Goal: Information Seeking & Learning: Find specific fact

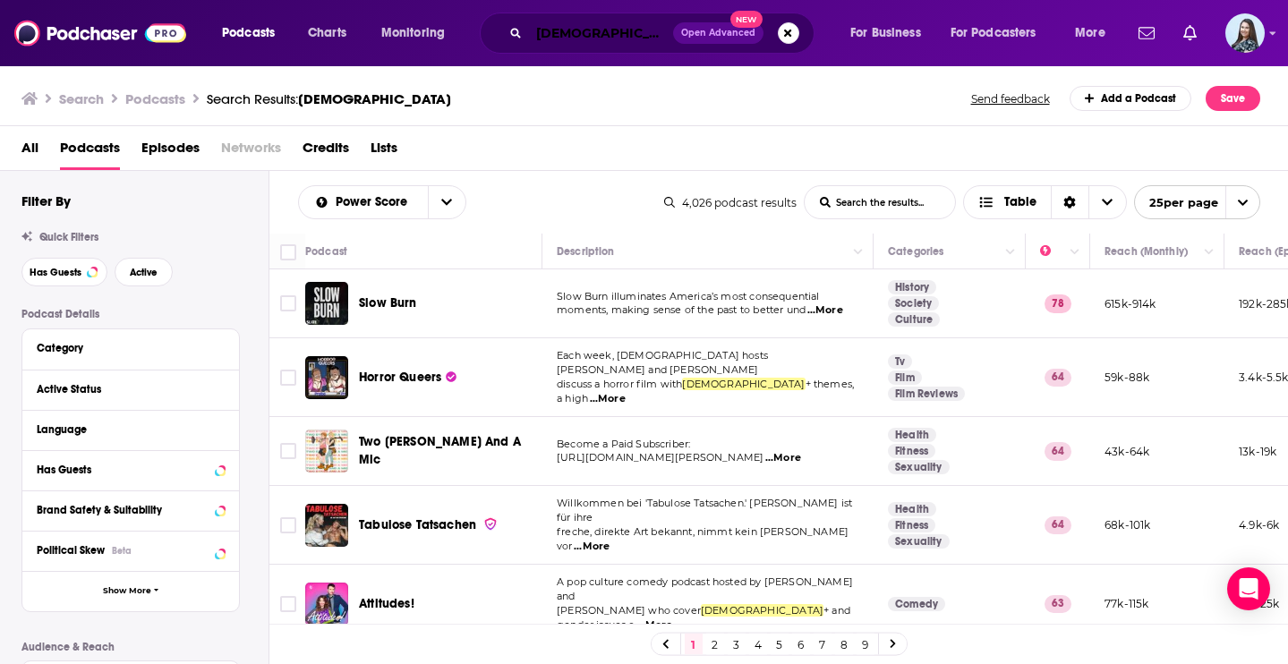
click at [631, 40] on input "[DEMOGRAPHIC_DATA]" at bounding box center [601, 33] width 144 height 29
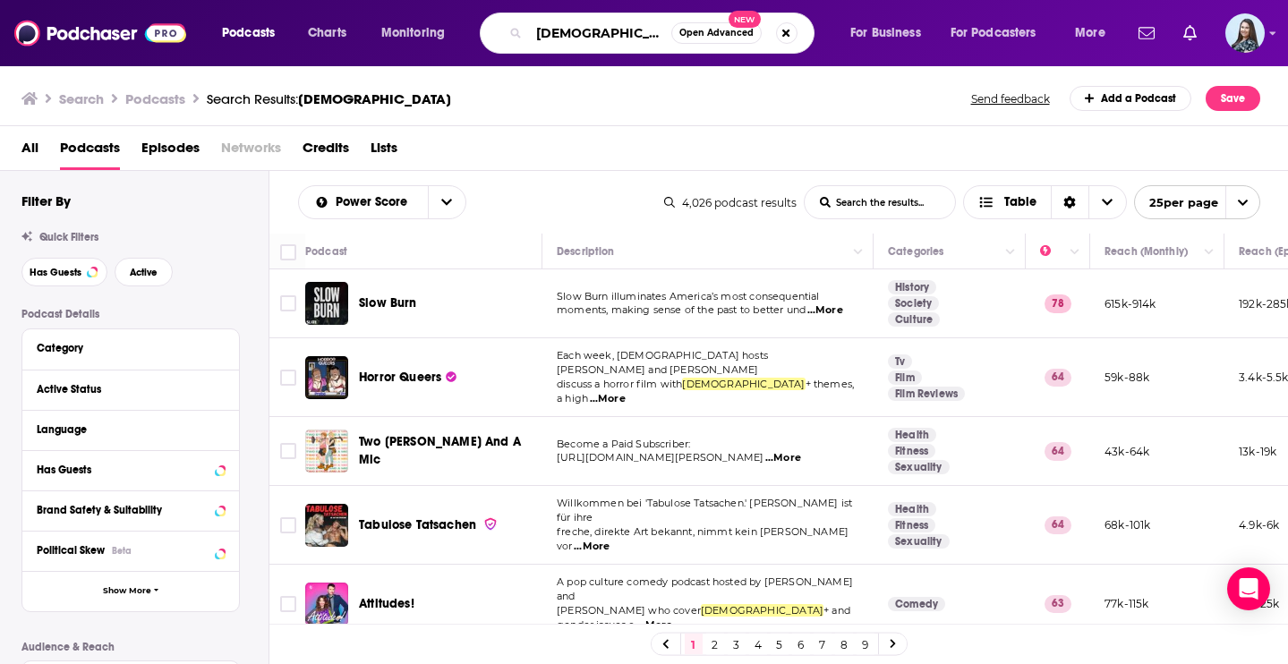
click at [631, 40] on input "[DEMOGRAPHIC_DATA]" at bounding box center [600, 33] width 142 height 29
type input "strategic minds"
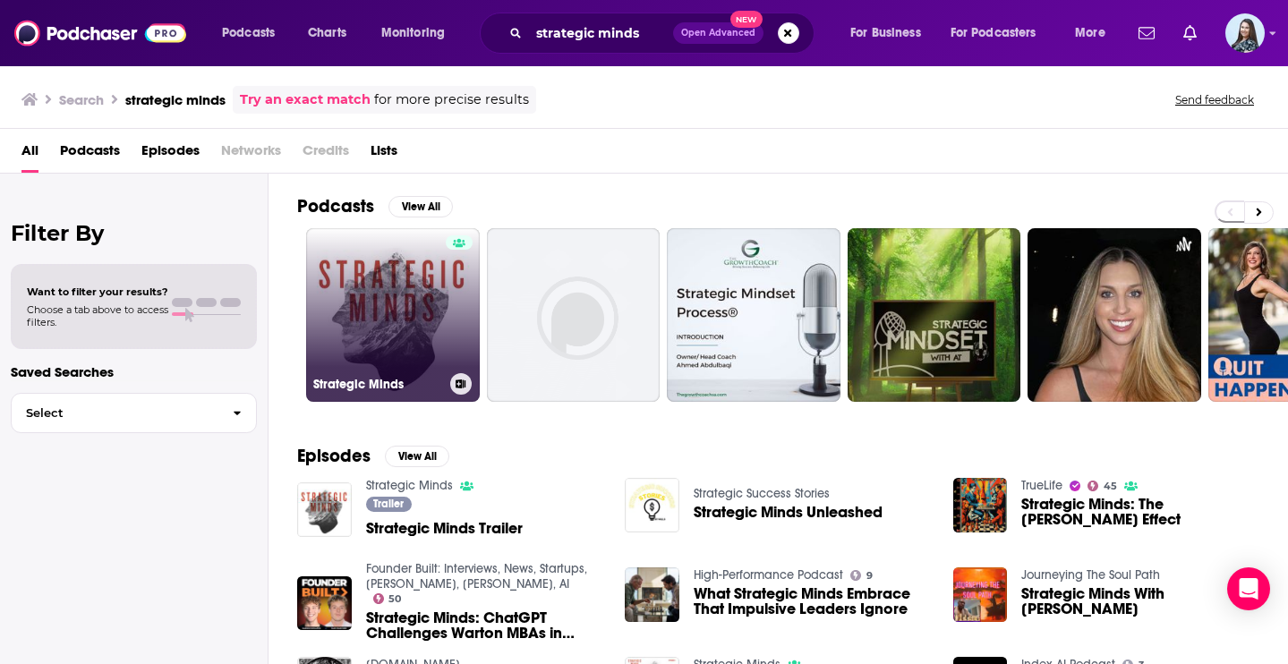
click at [408, 315] on link "Strategic Minds" at bounding box center [393, 315] width 174 height 174
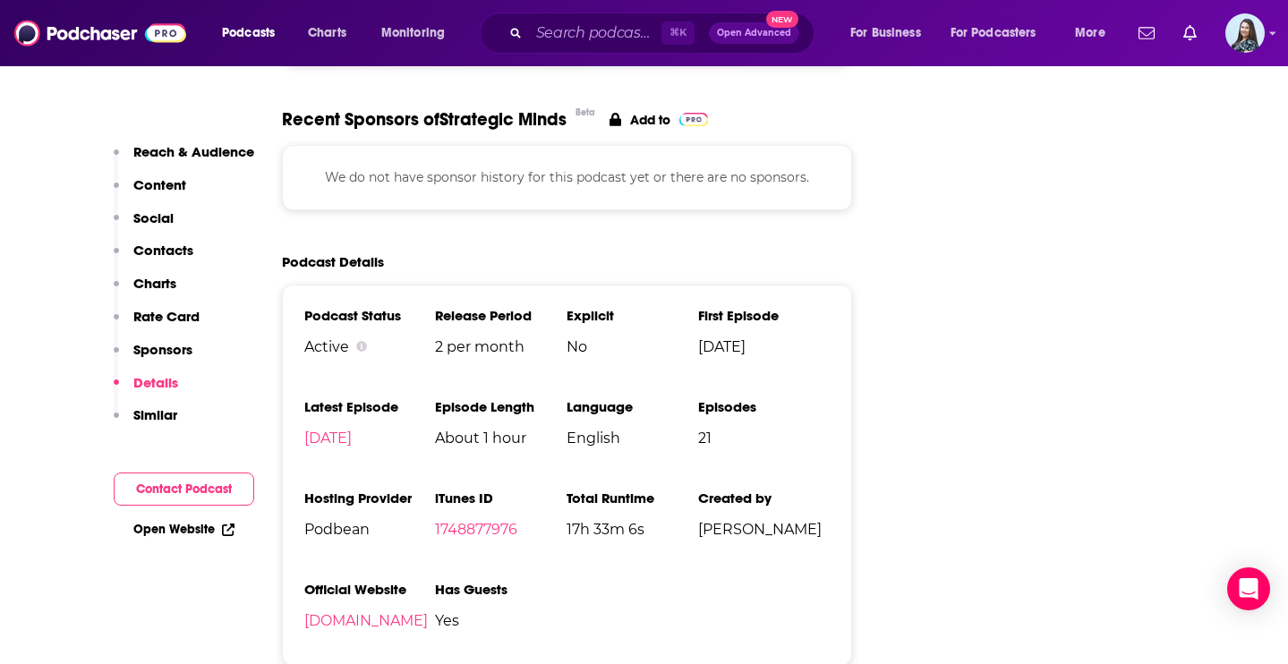
scroll to position [2070, 0]
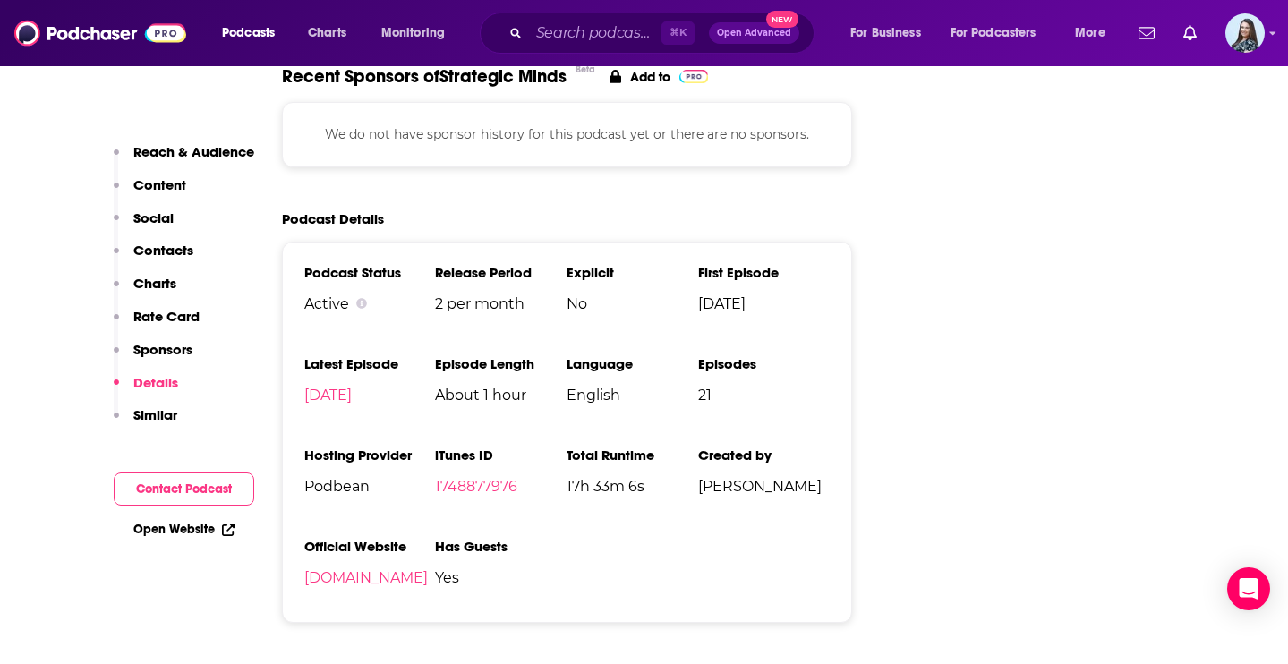
click at [501, 501] on li "iTunes ID 1748877976" at bounding box center [501, 478] width 132 height 63
click at [486, 489] on link "1748877976" at bounding box center [476, 486] width 82 height 17
